Goal: Task Accomplishment & Management: Complete application form

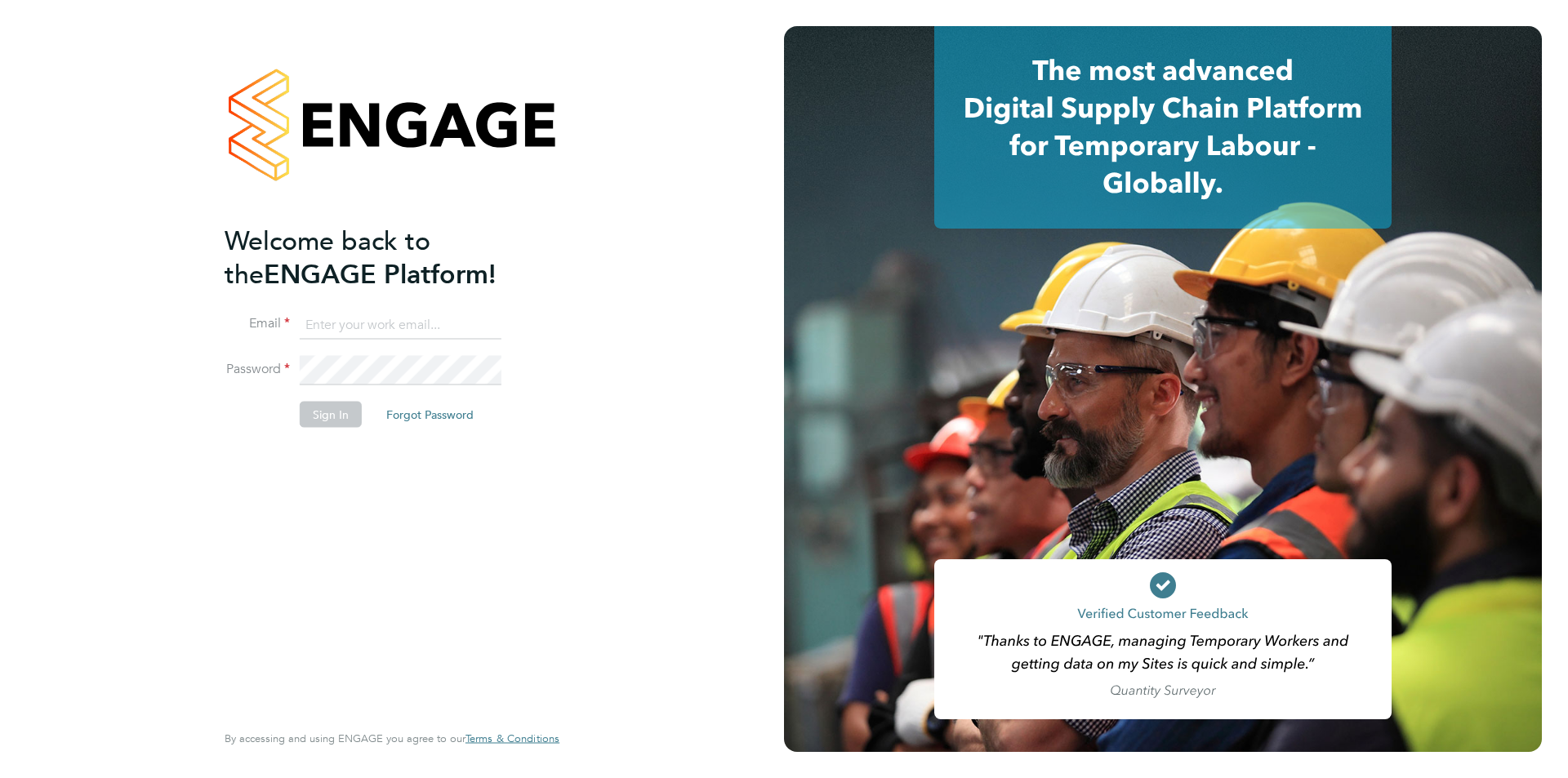
type input "tbligh@fr-group.co.uk"
click at [337, 425] on button "Sign In" at bounding box center [330, 414] width 62 height 26
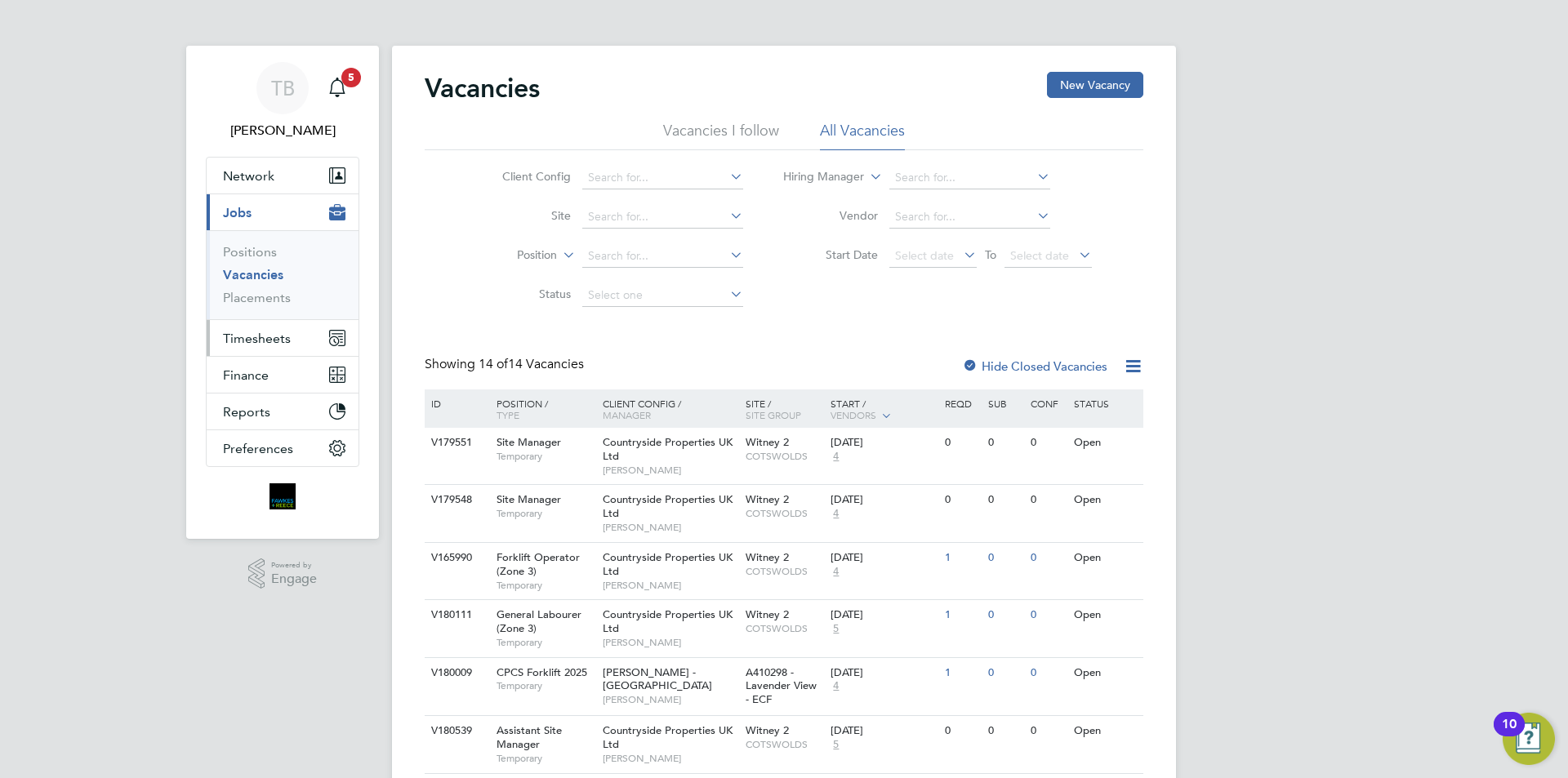
click at [272, 339] on span "Timesheets" at bounding box center [257, 338] width 68 height 15
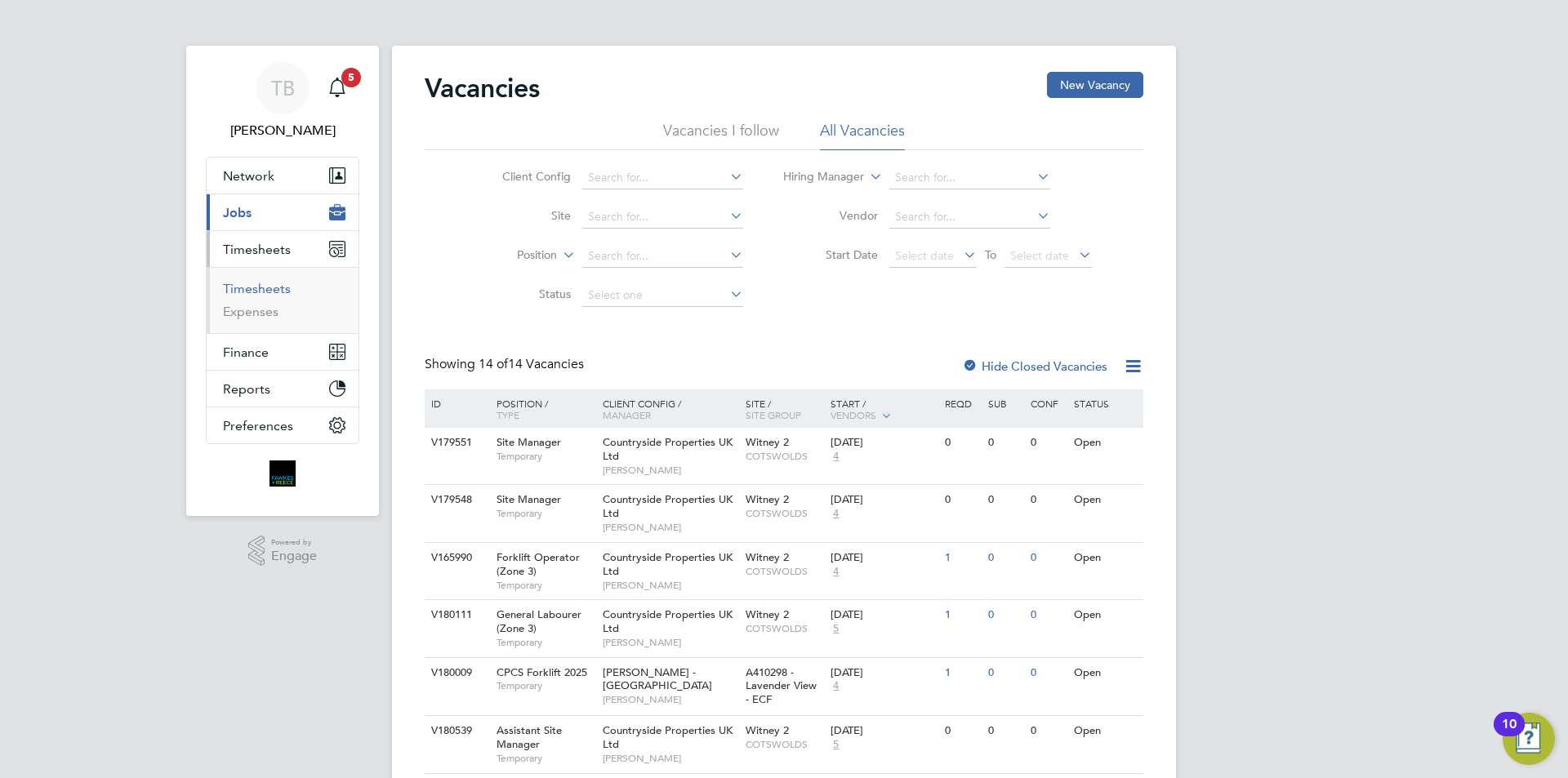
click at [277, 288] on link "Timesheets" at bounding box center [257, 289] width 68 height 15
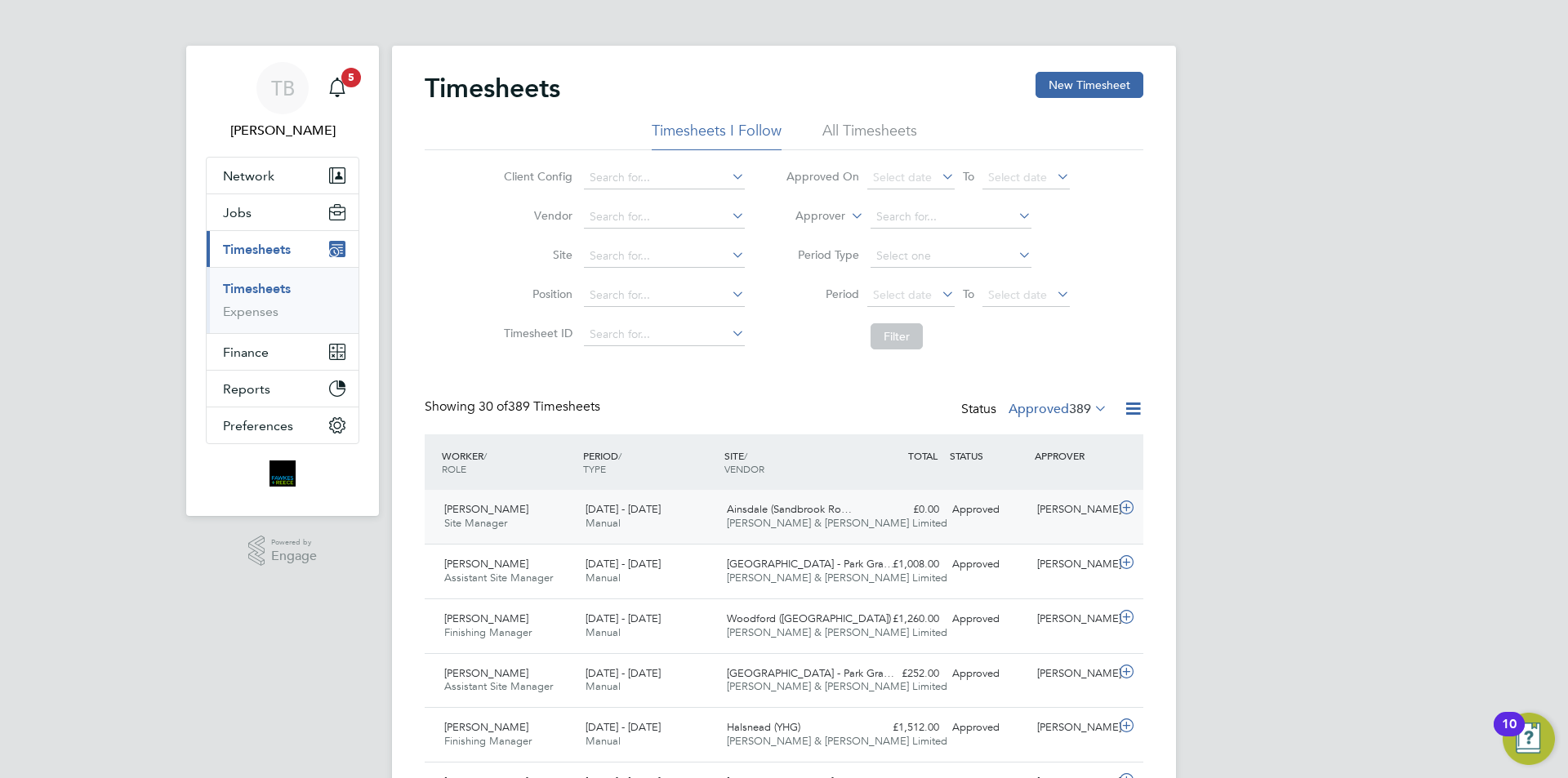
click at [915, 524] on div "[PERSON_NAME] Site Manager [DATE] - [DATE] [DATE] - [DATE] Manual Ainsdale (San…" at bounding box center [784, 517] width 719 height 54
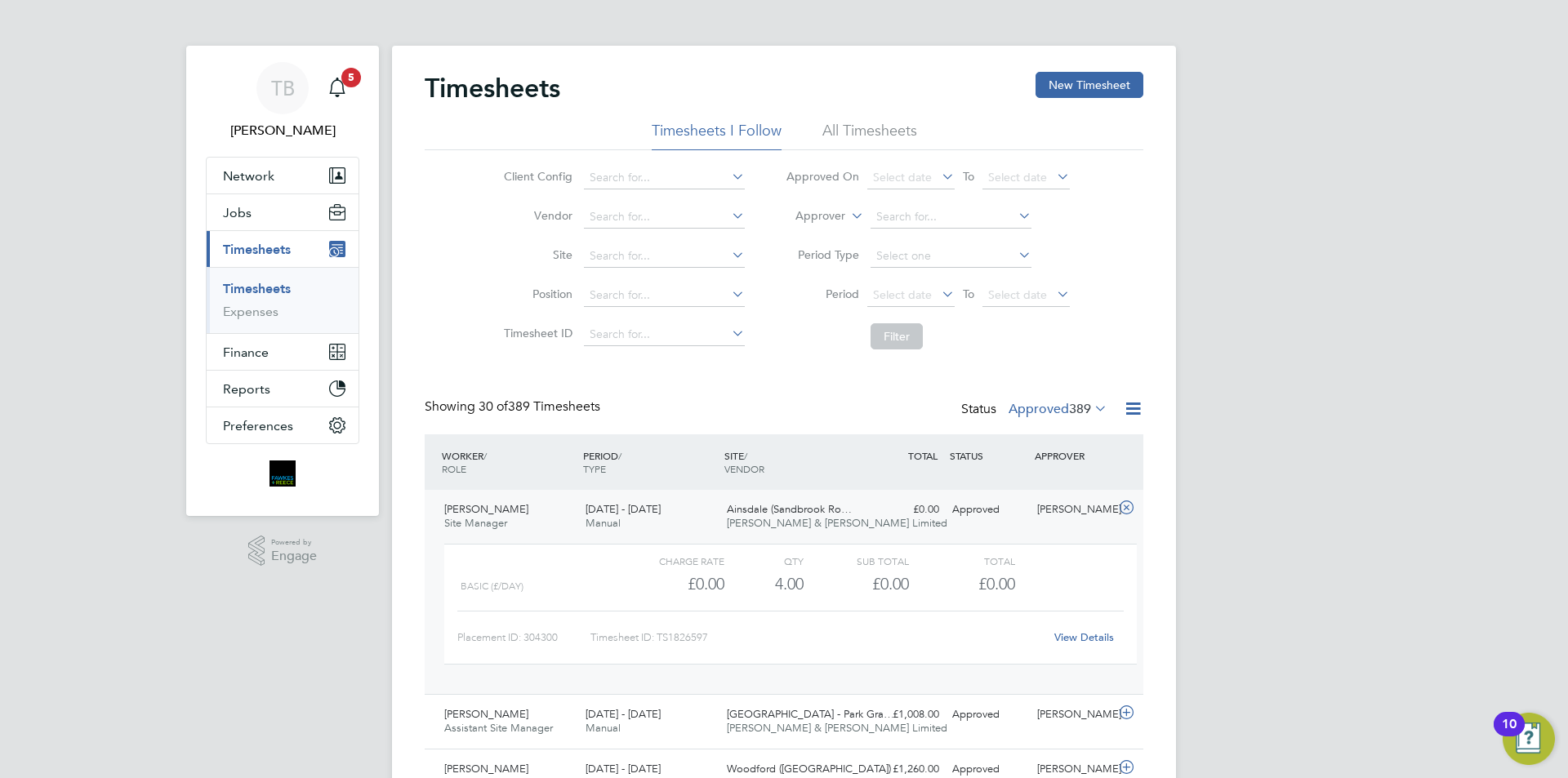
click at [1063, 631] on link "View Details" at bounding box center [1084, 638] width 60 height 14
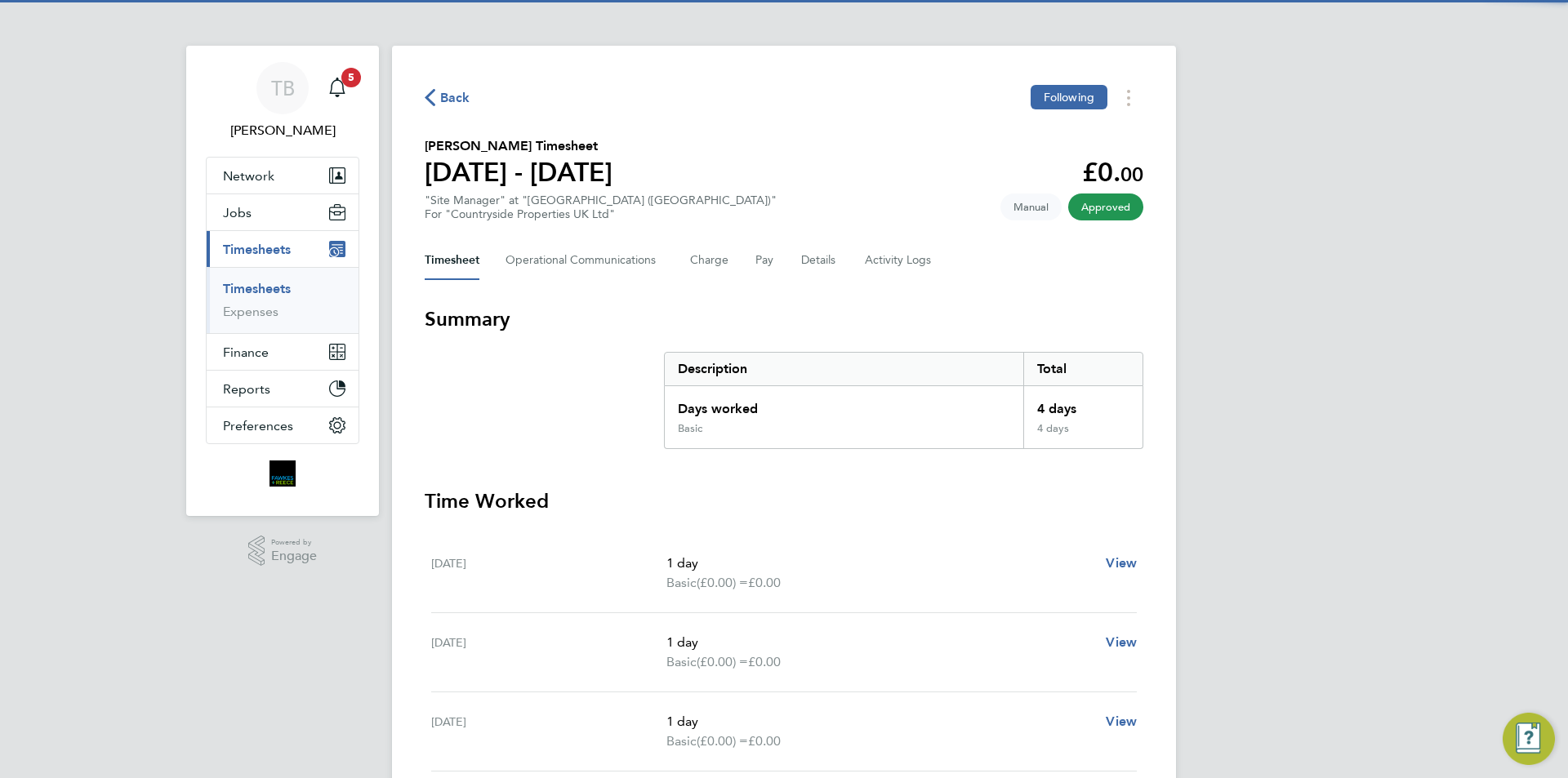
scroll to position [336, 0]
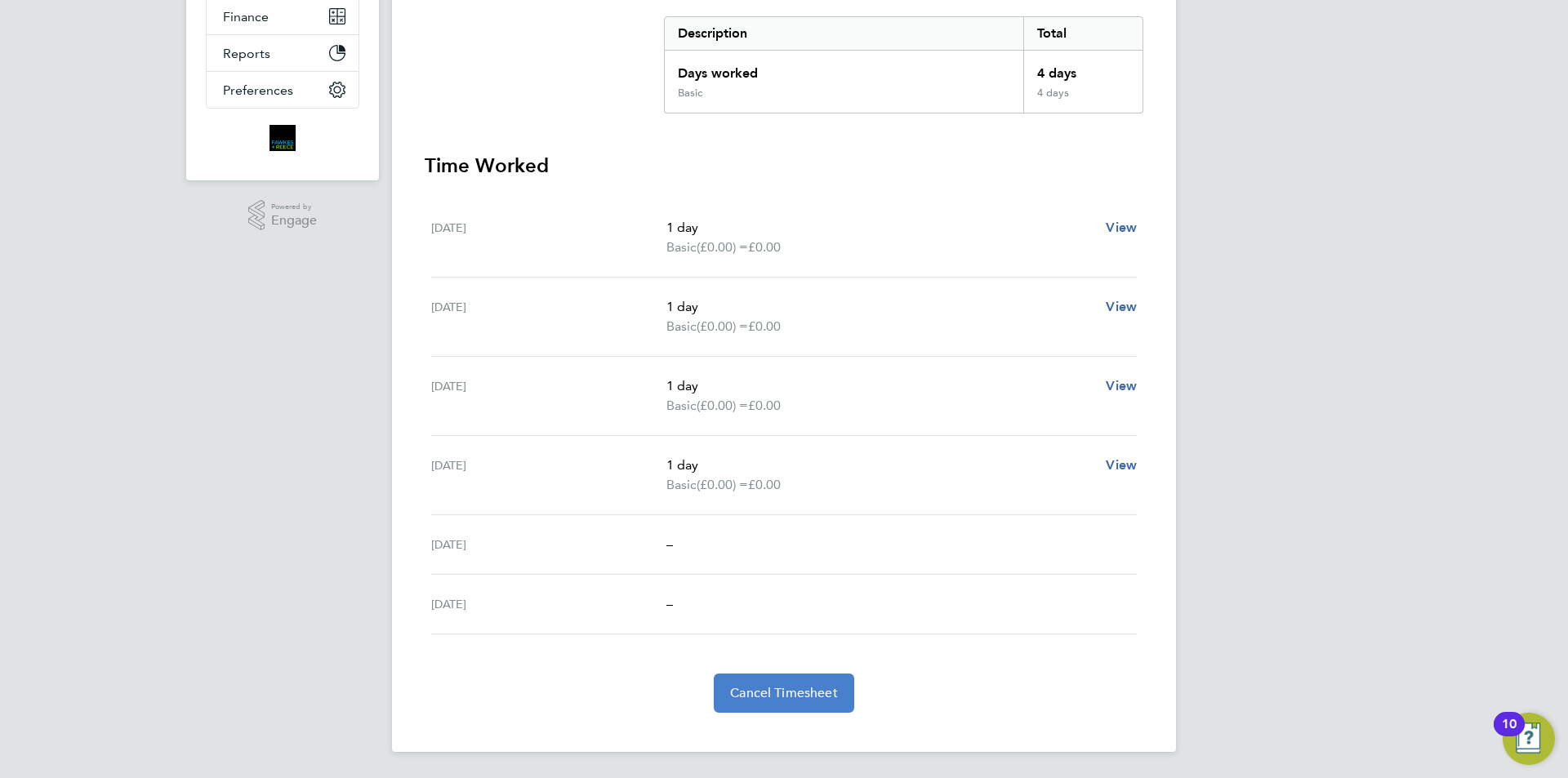
click at [805, 692] on span "Cancel Timesheet" at bounding box center [784, 693] width 108 height 16
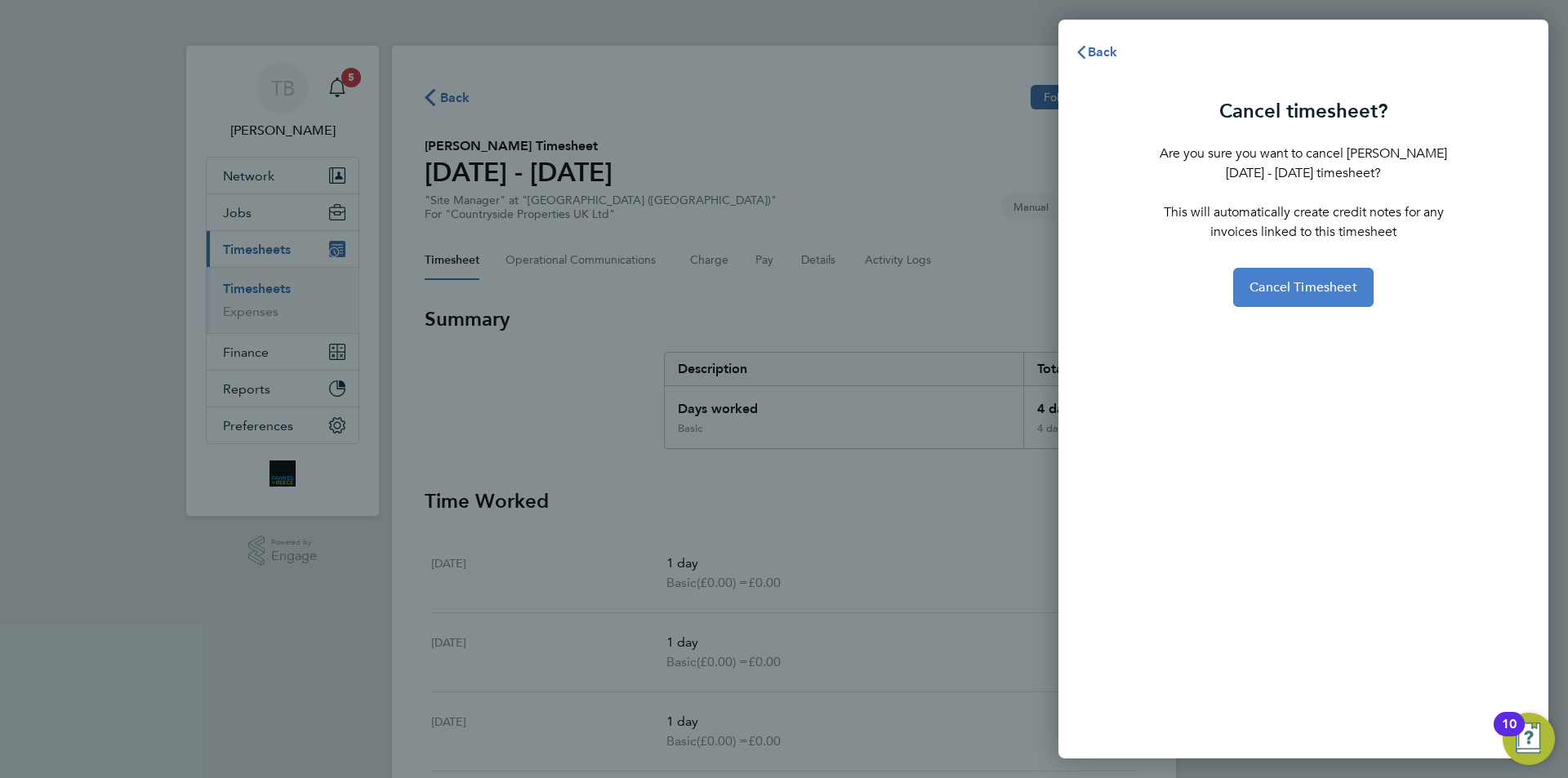
click at [1296, 278] on button "Cancel Timesheet" at bounding box center [1303, 288] width 140 height 39
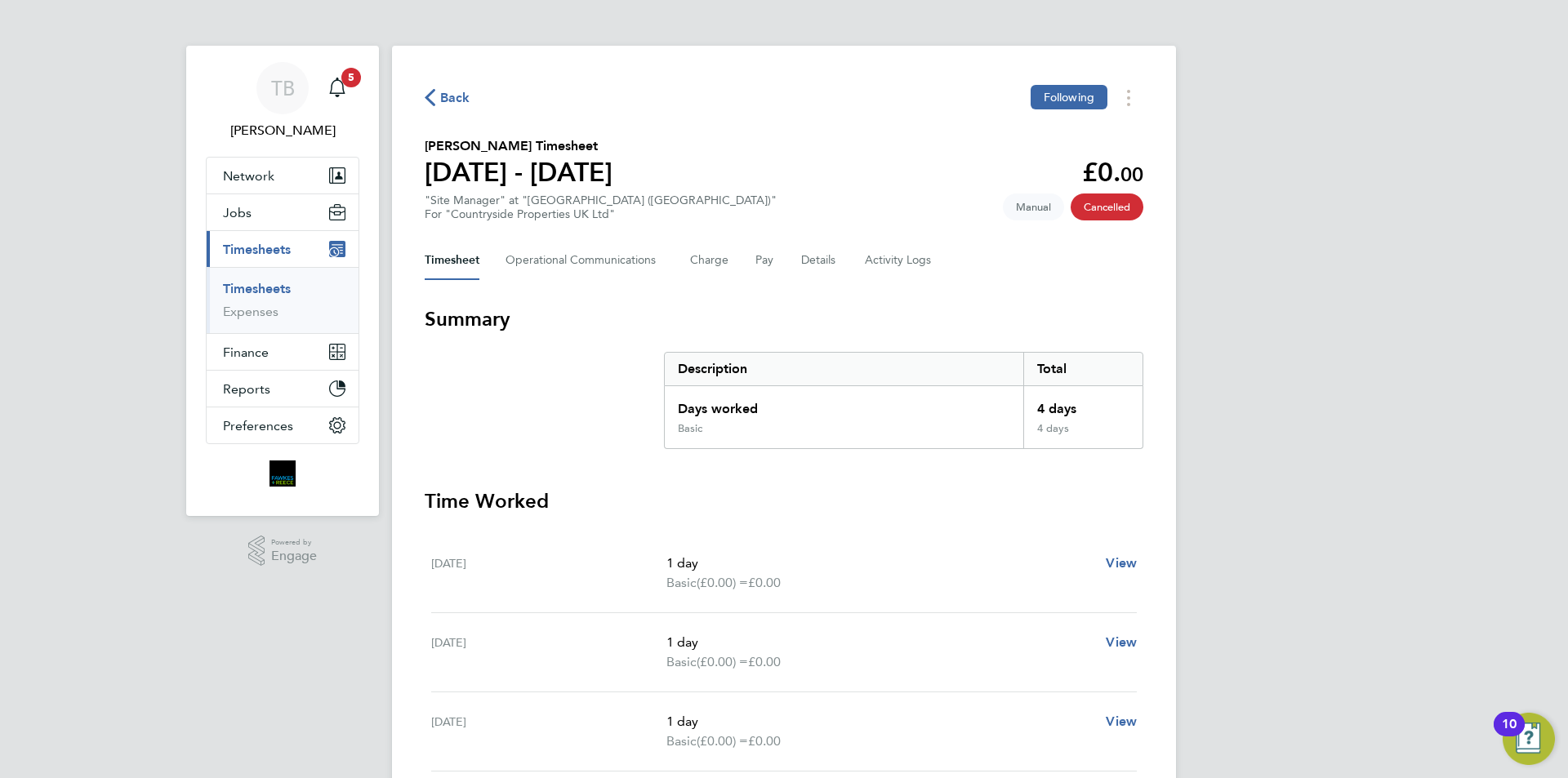
click at [259, 281] on link "Timesheets" at bounding box center [257, 289] width 68 height 15
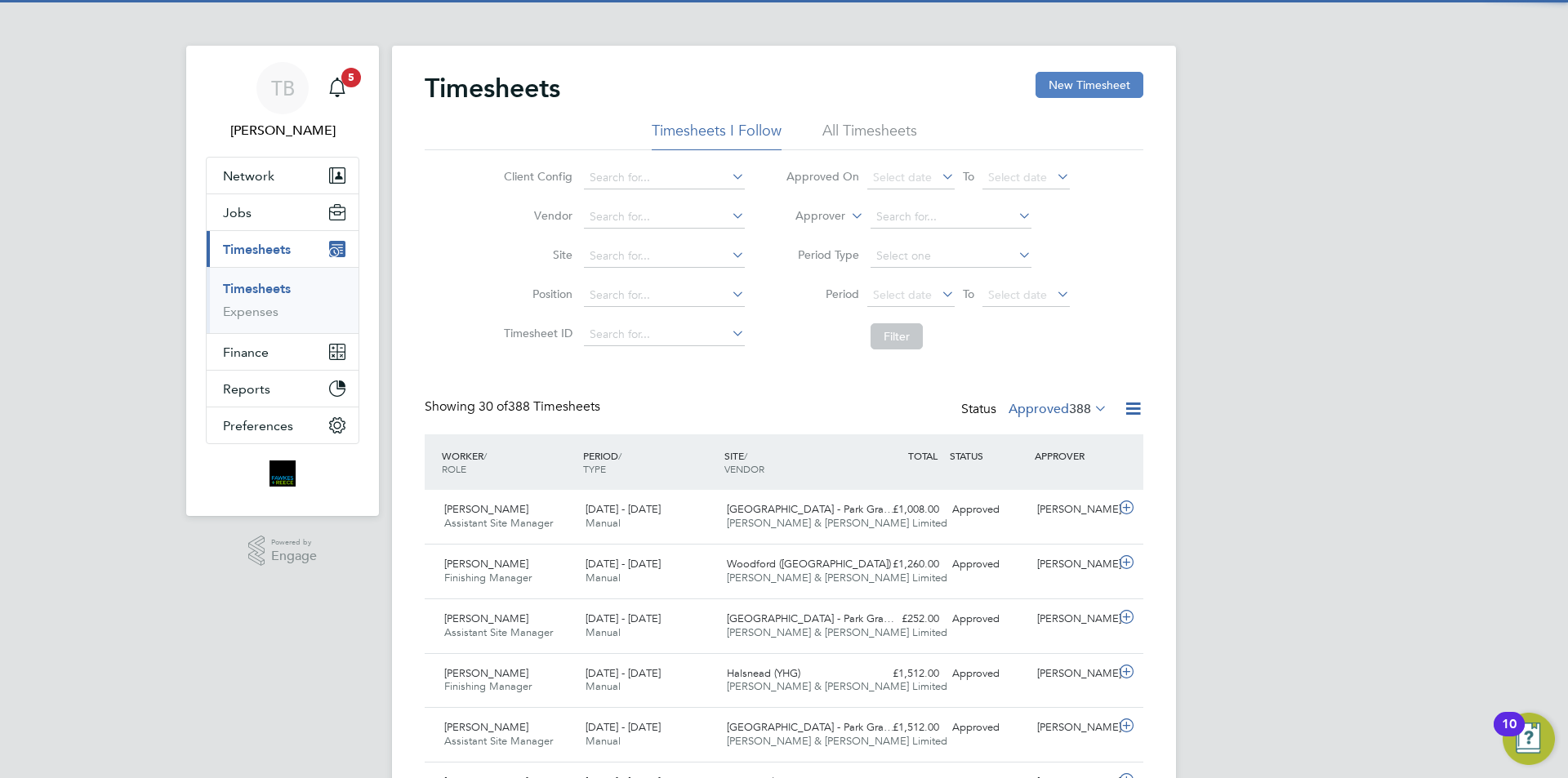
click at [1086, 90] on button "New Timesheet" at bounding box center [1089, 84] width 108 height 26
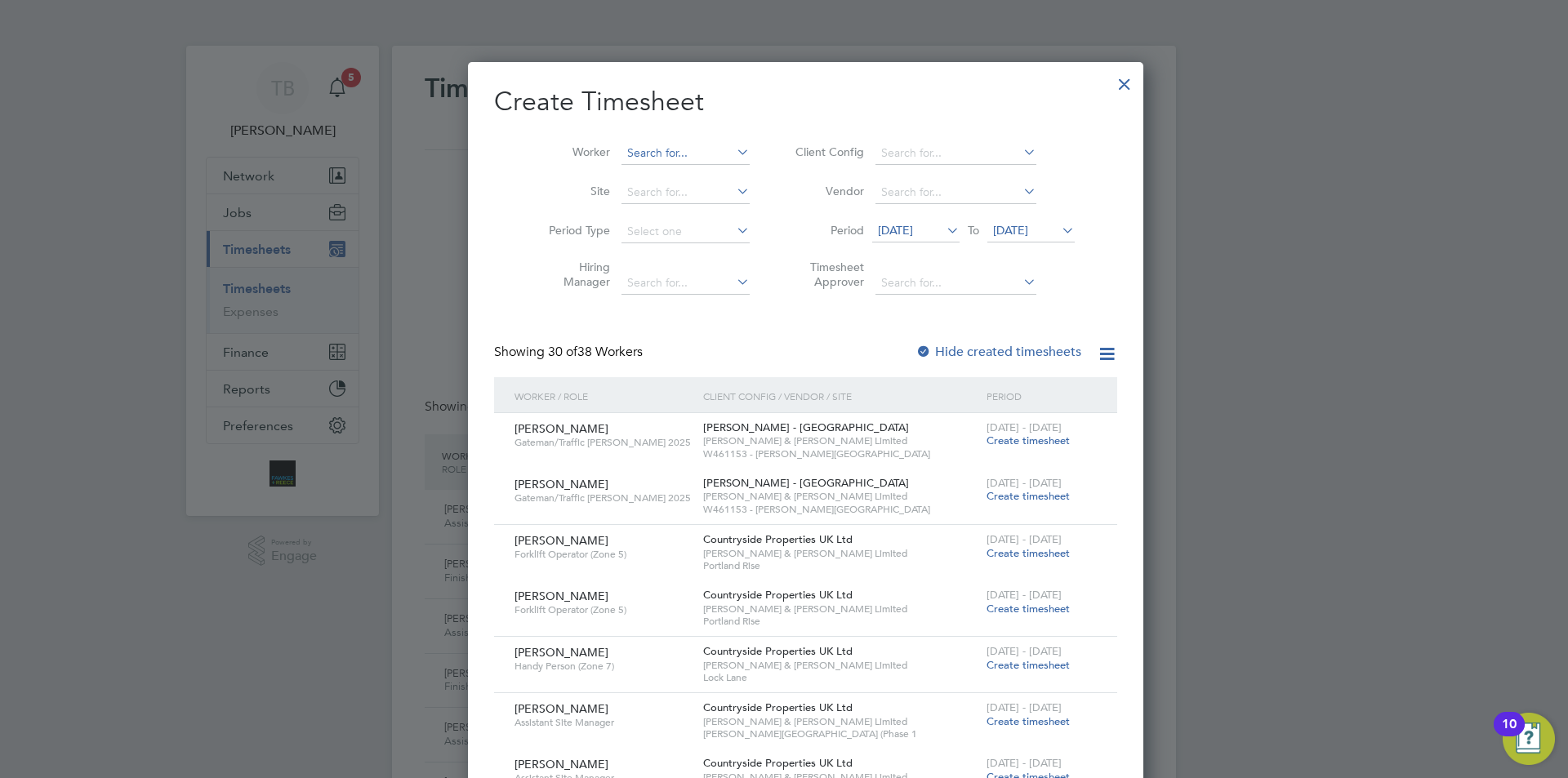
click at [662, 145] on input at bounding box center [686, 154] width 129 height 23
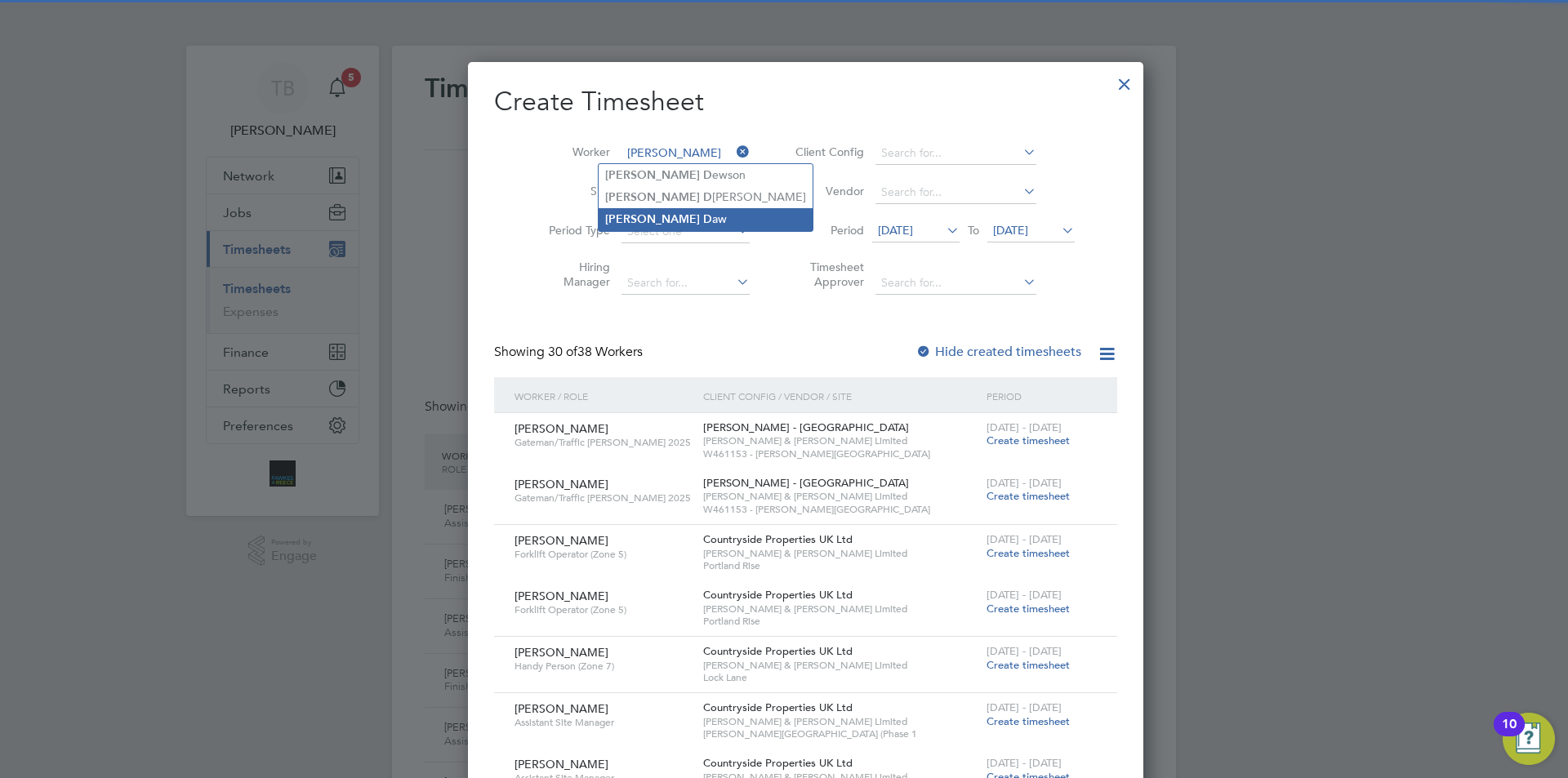
click at [671, 210] on li "Steven D aw" at bounding box center [705, 219] width 214 height 22
type input "[PERSON_NAME]"
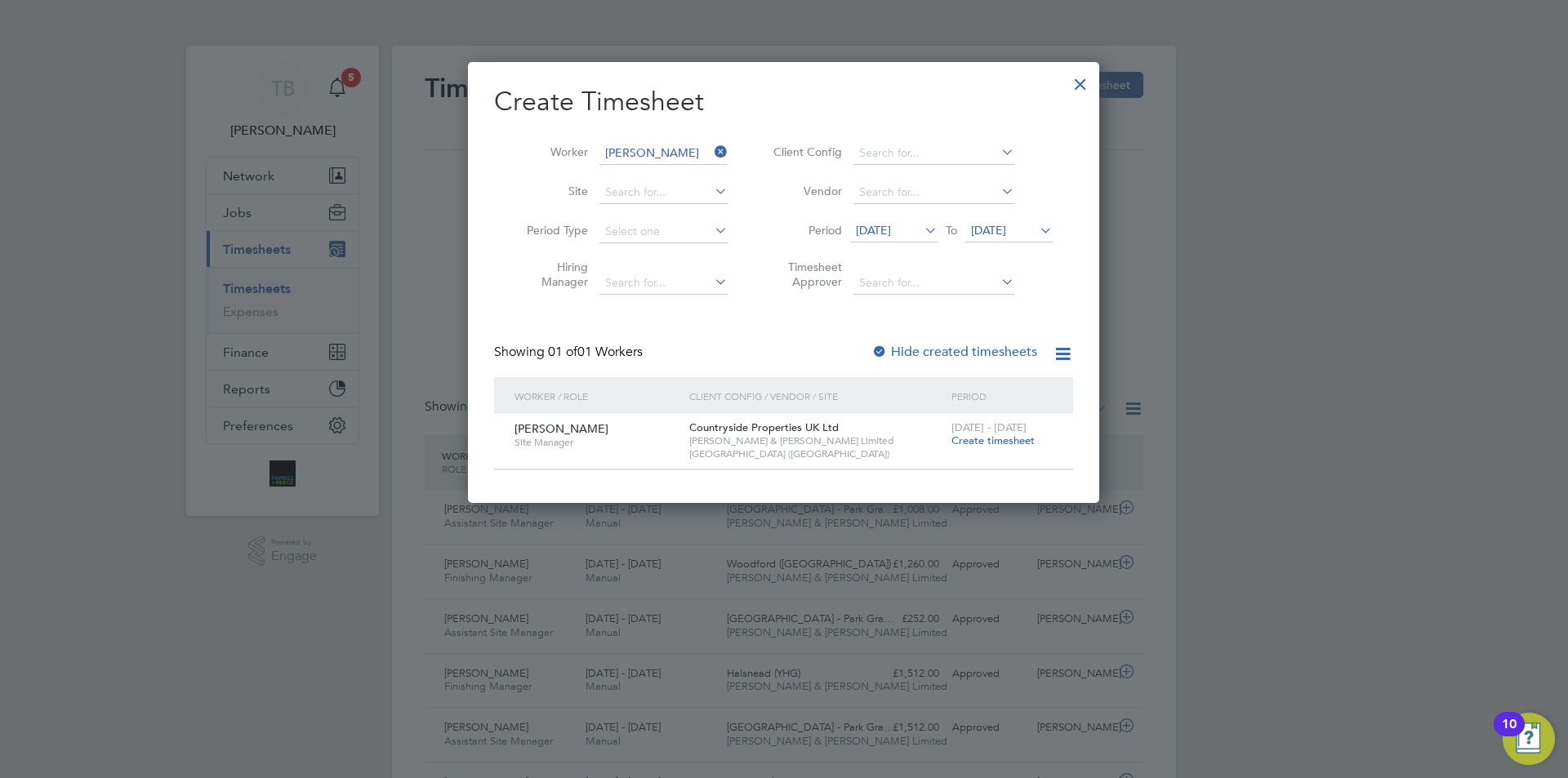
click at [1004, 448] on div "15 - 21 Sep 2025 Create timesheet" at bounding box center [1002, 435] width 110 height 44
click at [1003, 439] on span "Create timesheet" at bounding box center [992, 441] width 83 height 14
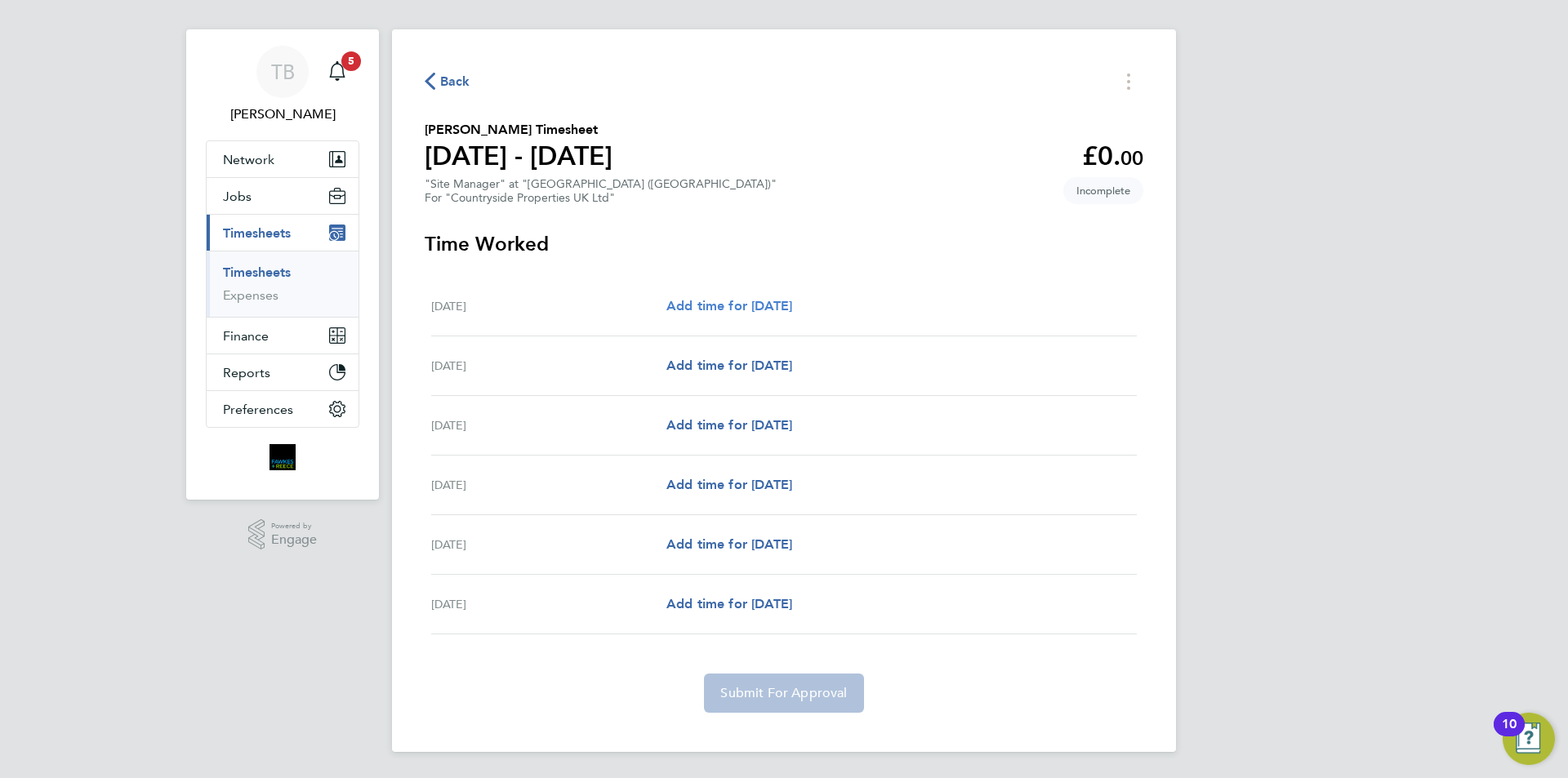
click at [734, 300] on span "Add time for Tue 16 Sep" at bounding box center [729, 305] width 126 height 15
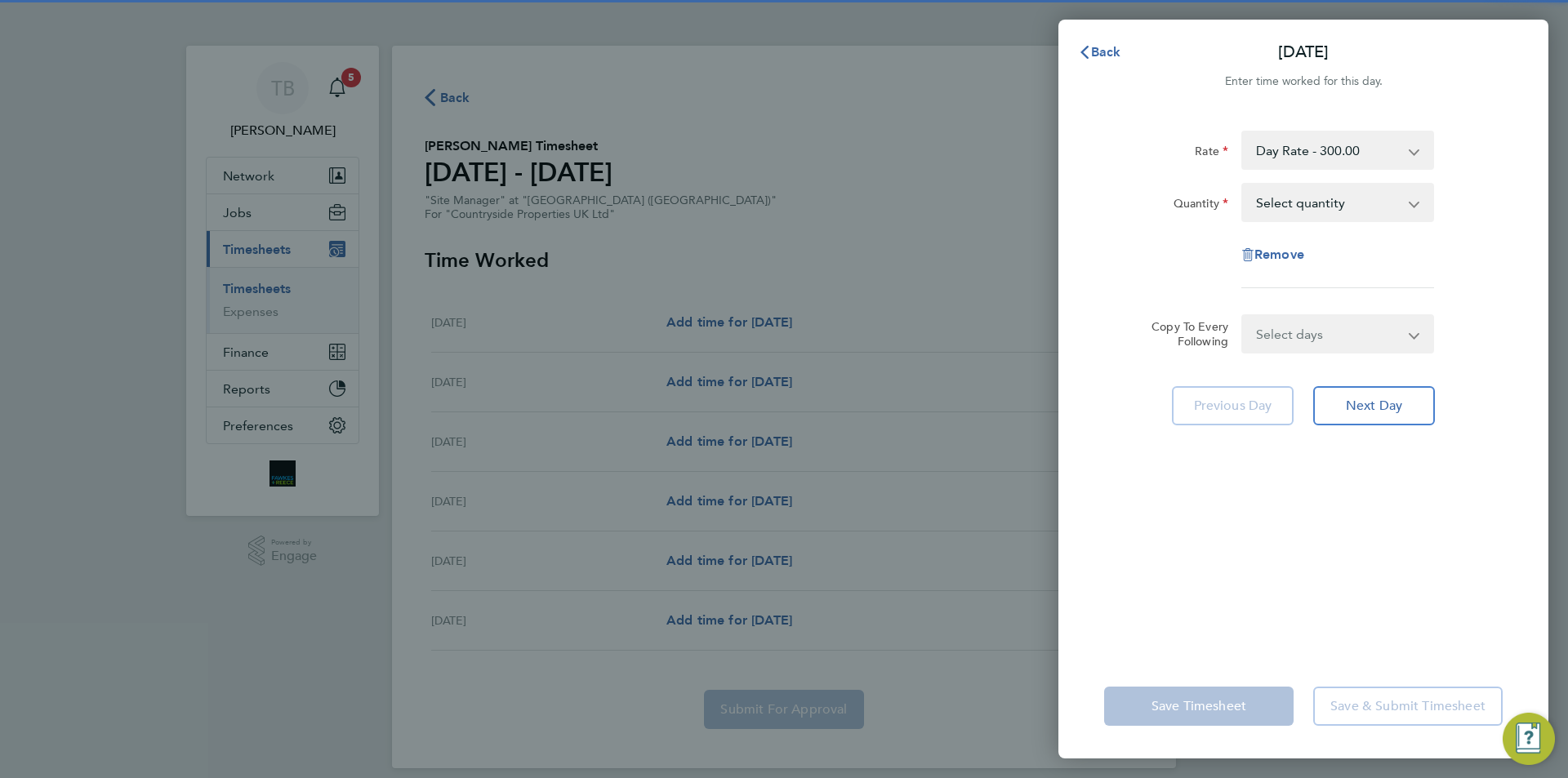
click at [1293, 204] on select "Select quantity 0.5 1" at bounding box center [1328, 203] width 170 height 36
select select "1"
click at [1243, 185] on select "Select quantity 0.5 1" at bounding box center [1328, 203] width 170 height 36
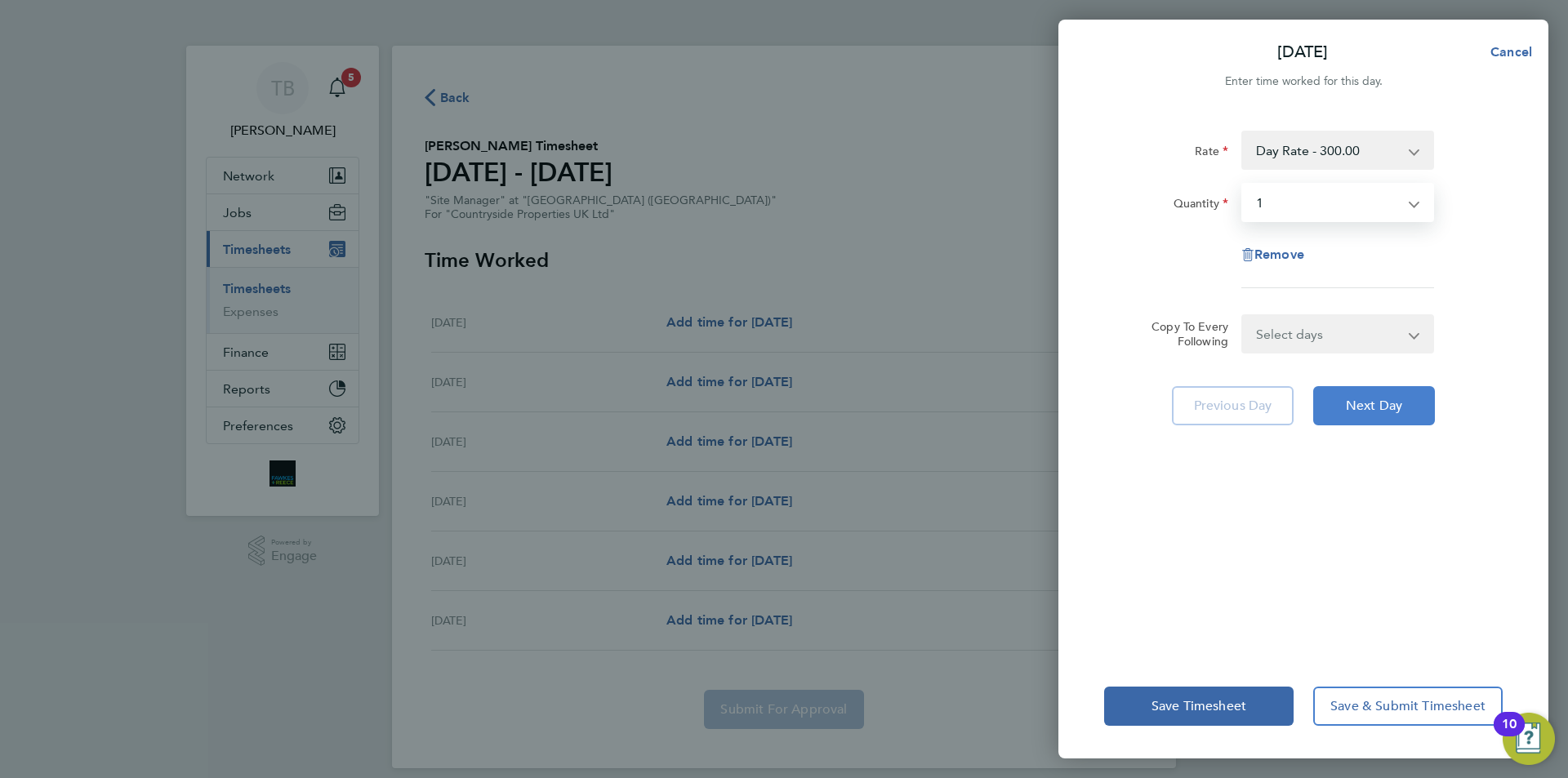
click at [1371, 406] on span "Next Day" at bounding box center [1373, 406] width 56 height 16
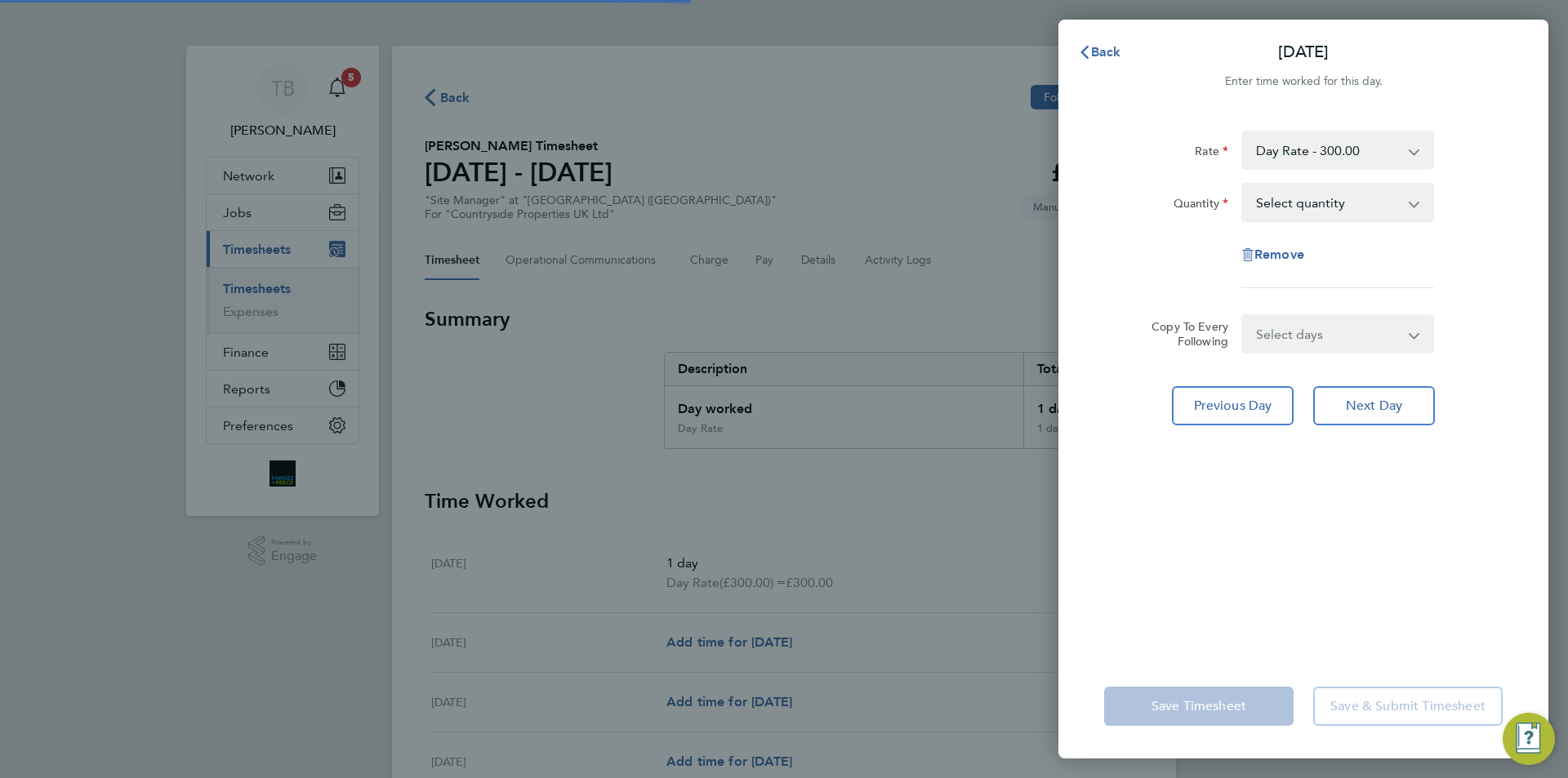
click at [1290, 197] on select "Select quantity 0.5 1" at bounding box center [1328, 203] width 170 height 36
select select "1"
click at [1243, 185] on select "Select quantity 0.5 1" at bounding box center [1328, 203] width 170 height 36
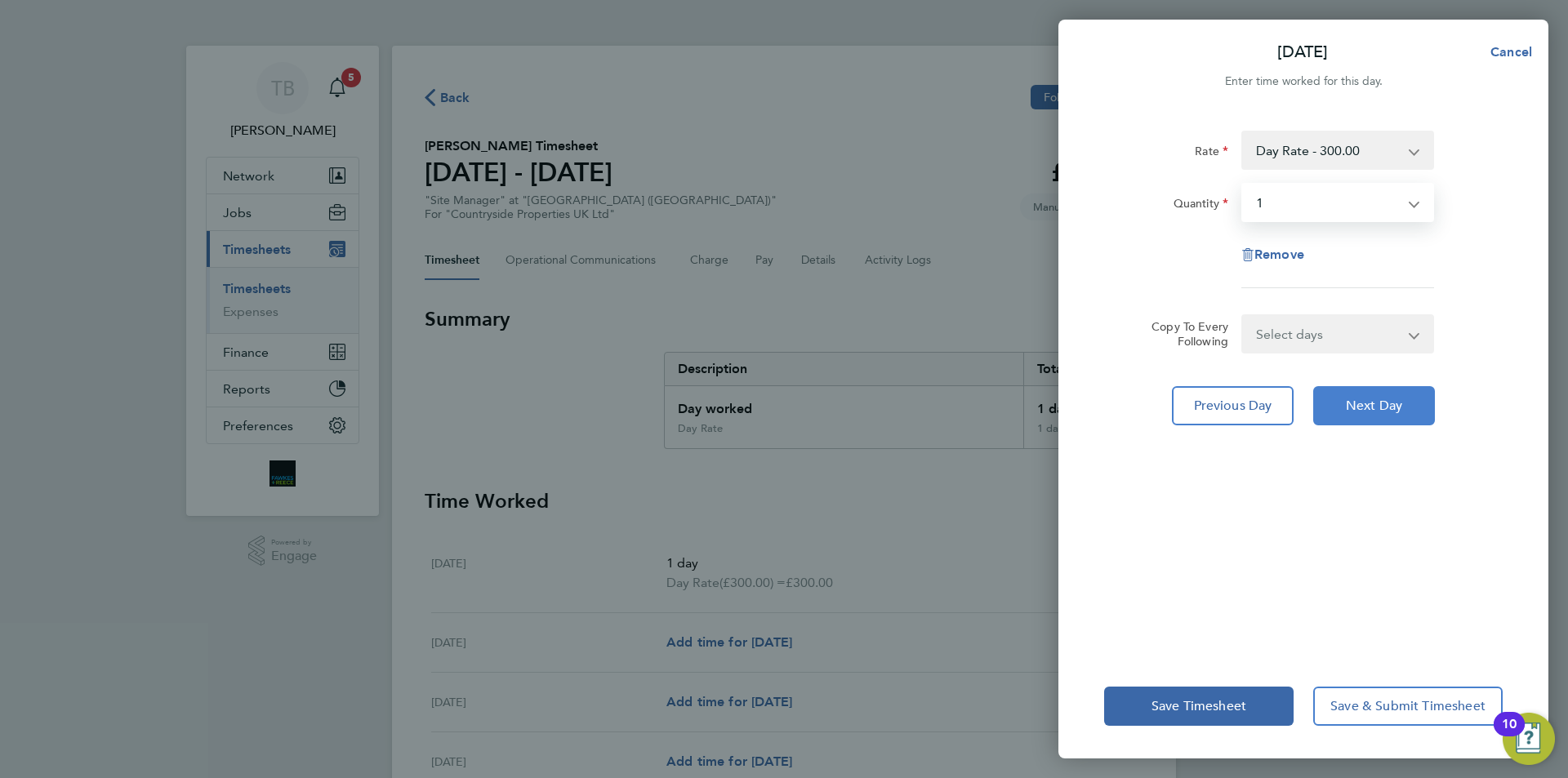
click at [1378, 419] on button "Next Day" at bounding box center [1373, 406] width 121 height 39
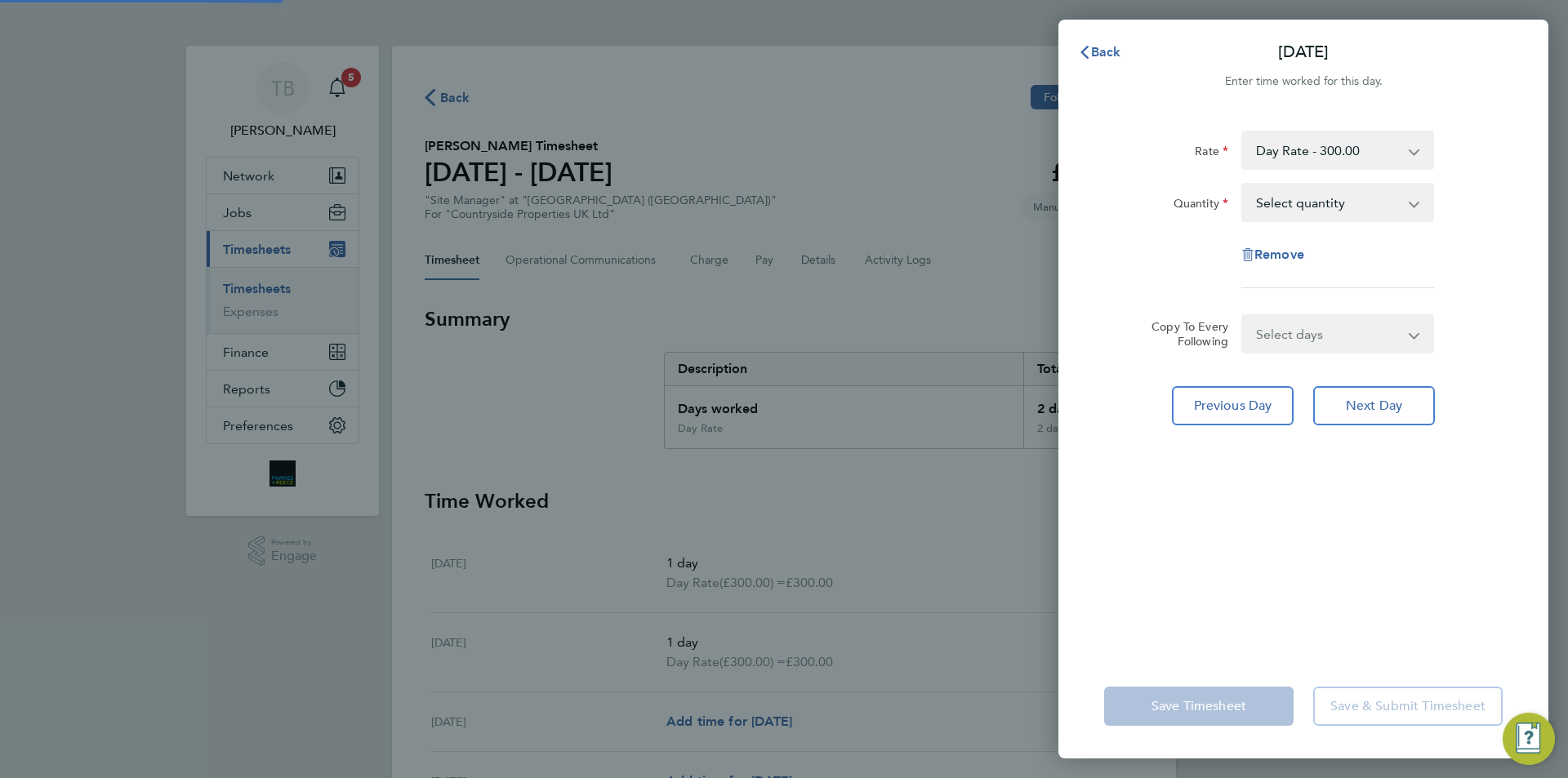
click at [1300, 205] on select "Select quantity 0.5 1" at bounding box center [1328, 203] width 170 height 36
select select "1"
click at [1243, 185] on select "Select quantity 0.5 1" at bounding box center [1328, 203] width 170 height 36
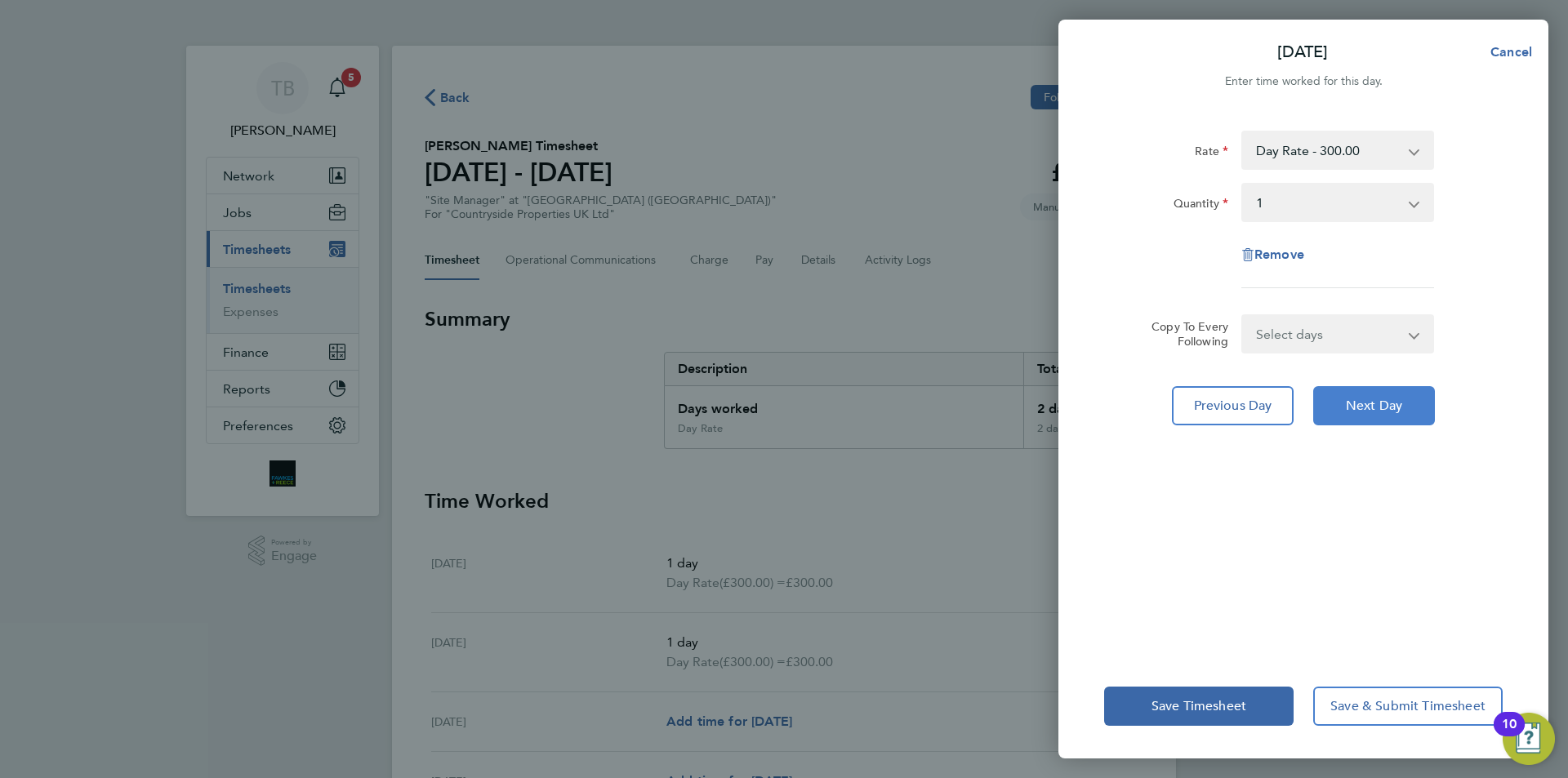
click at [1355, 411] on span "Next Day" at bounding box center [1373, 406] width 56 height 16
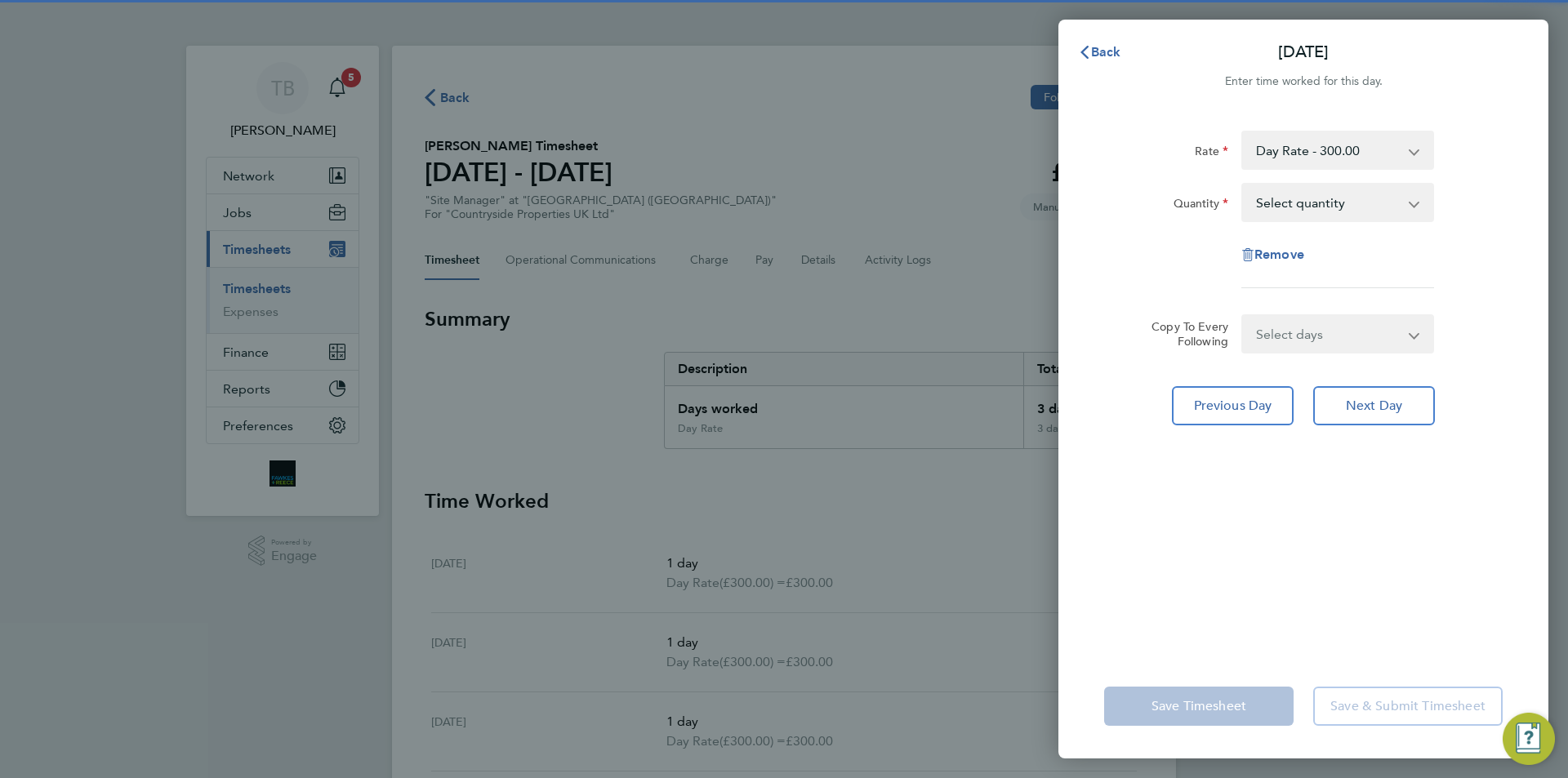
click at [1283, 205] on select "Select quantity 0.5 1" at bounding box center [1328, 203] width 170 height 36
click at [1282, 289] on app-timesheet-line-form-group "Rate Day Rate - 300.00 Quantity Select quantity 0.5 1 Remove" at bounding box center [1303, 215] width 398 height 171
click at [1308, 207] on select "Select quantity 0.5 1" at bounding box center [1328, 203] width 170 height 36
select select "1"
click at [1243, 185] on select "Select quantity 0.5 1" at bounding box center [1328, 203] width 170 height 36
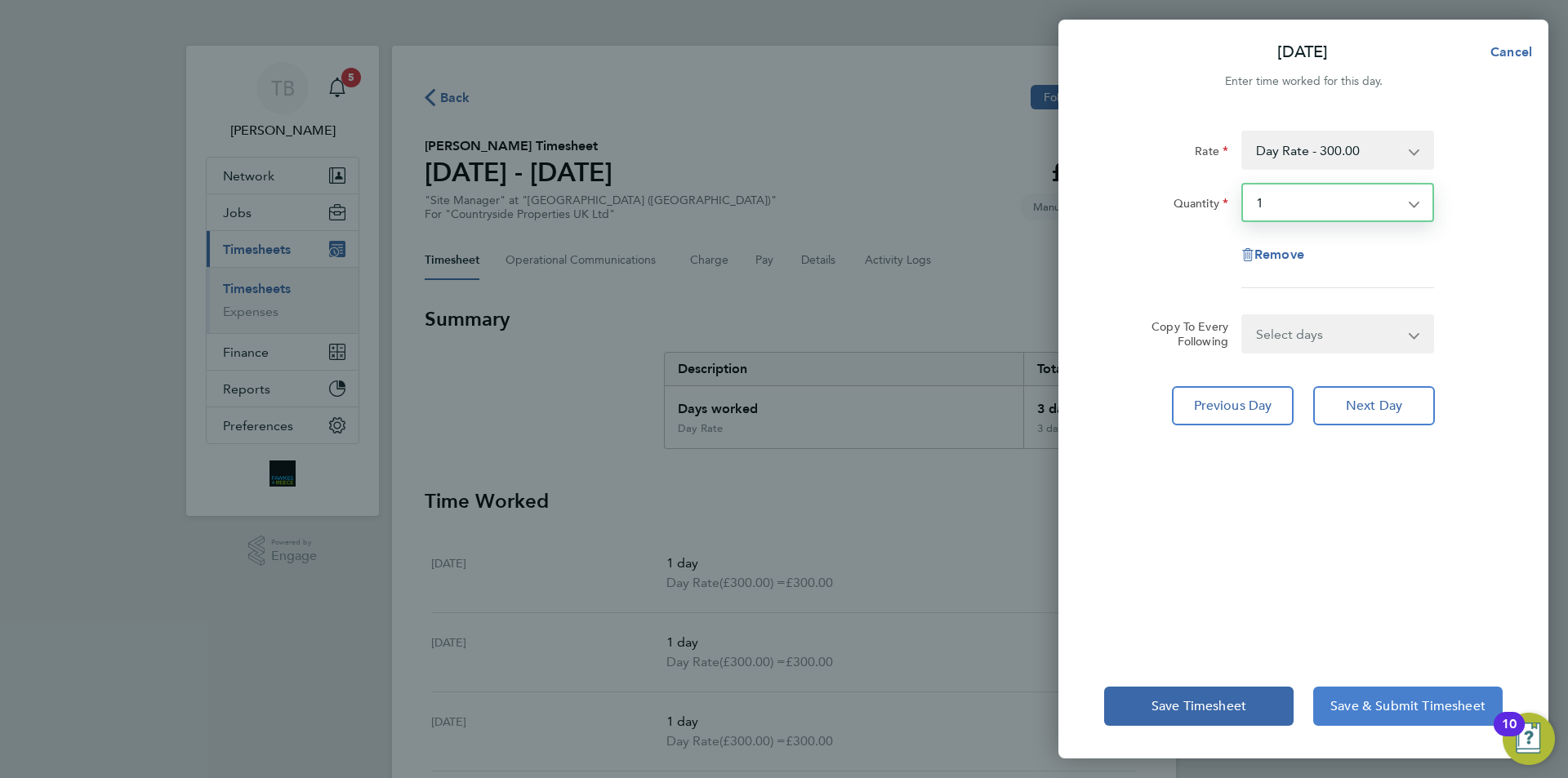
click at [1385, 694] on button "Save & Submit Timesheet" at bounding box center [1407, 707] width 189 height 39
